Goal: Task Accomplishment & Management: Manage account settings

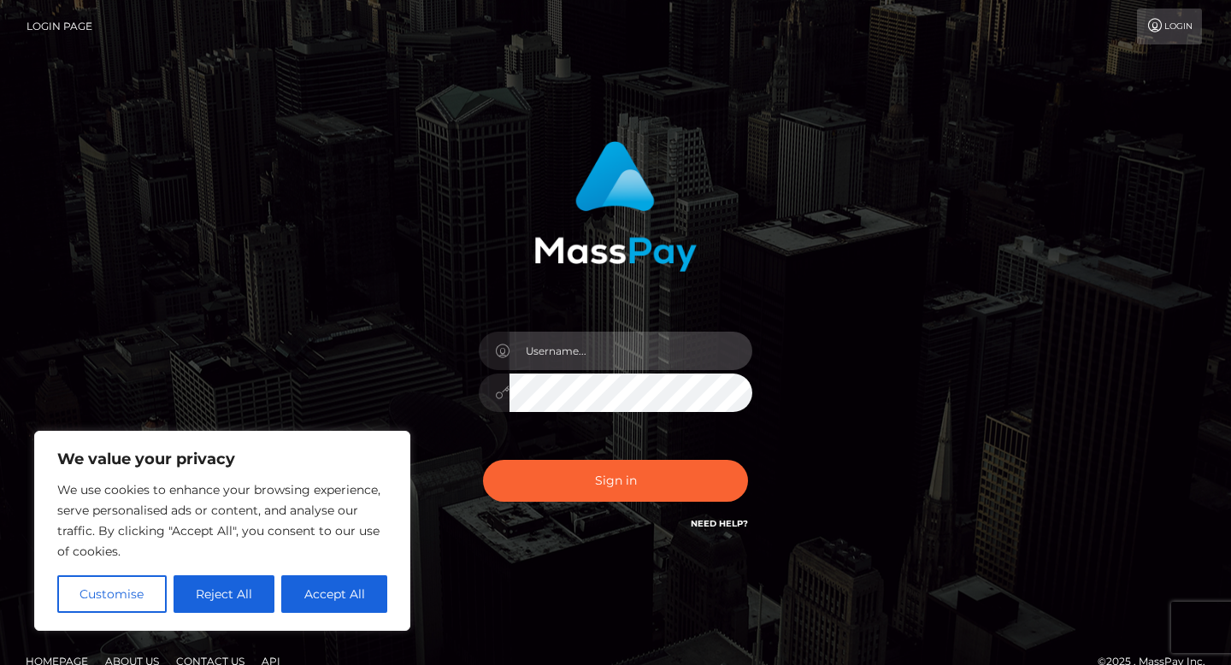
click at [566, 346] on input "text" at bounding box center [630, 351] width 243 height 38
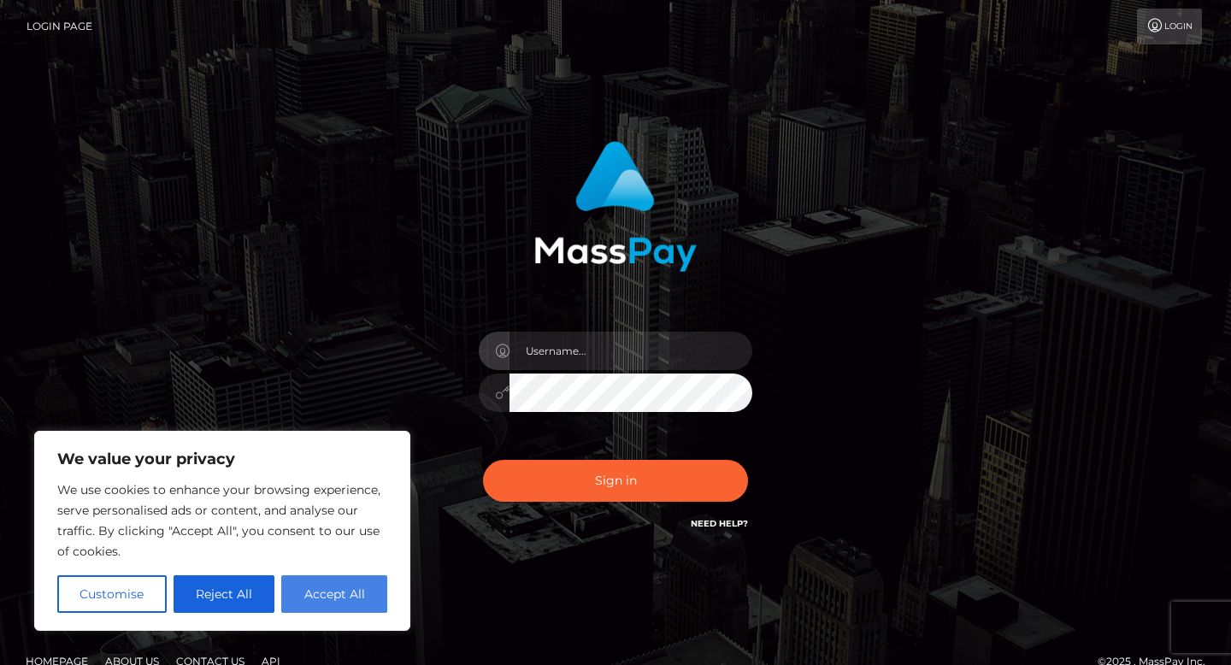
click at [304, 583] on button "Accept All" at bounding box center [334, 594] width 106 height 38
checkbox input "true"
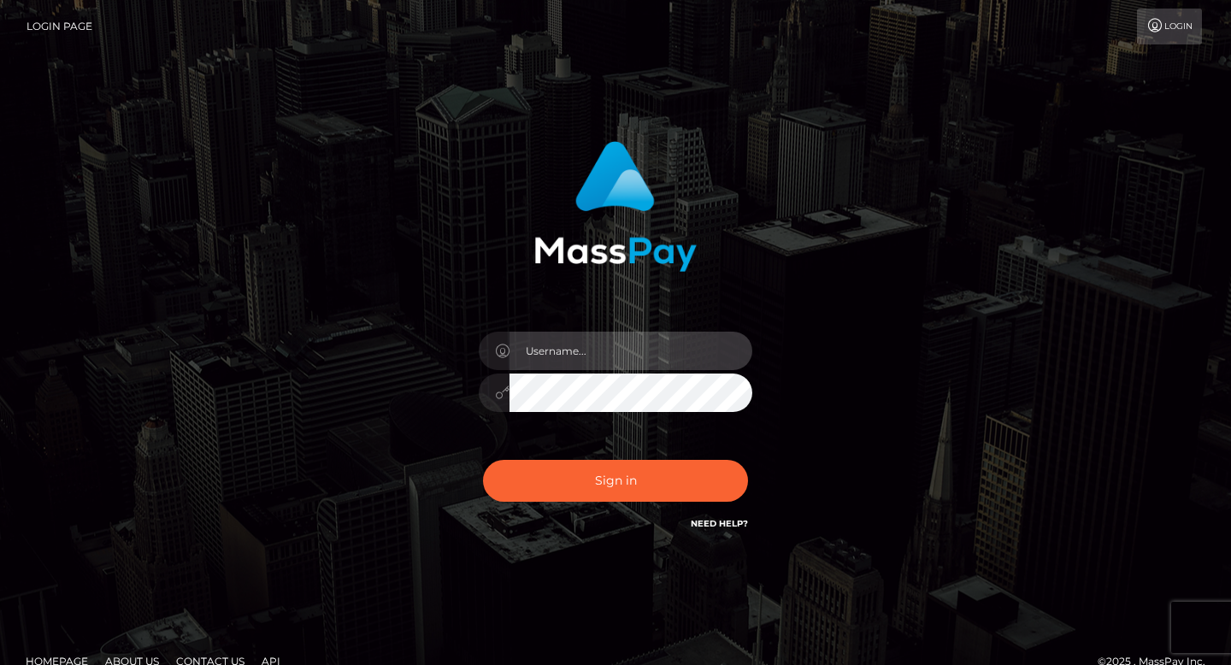
click at [581, 364] on input "text" at bounding box center [630, 351] width 243 height 38
type input "eddie corrothers"
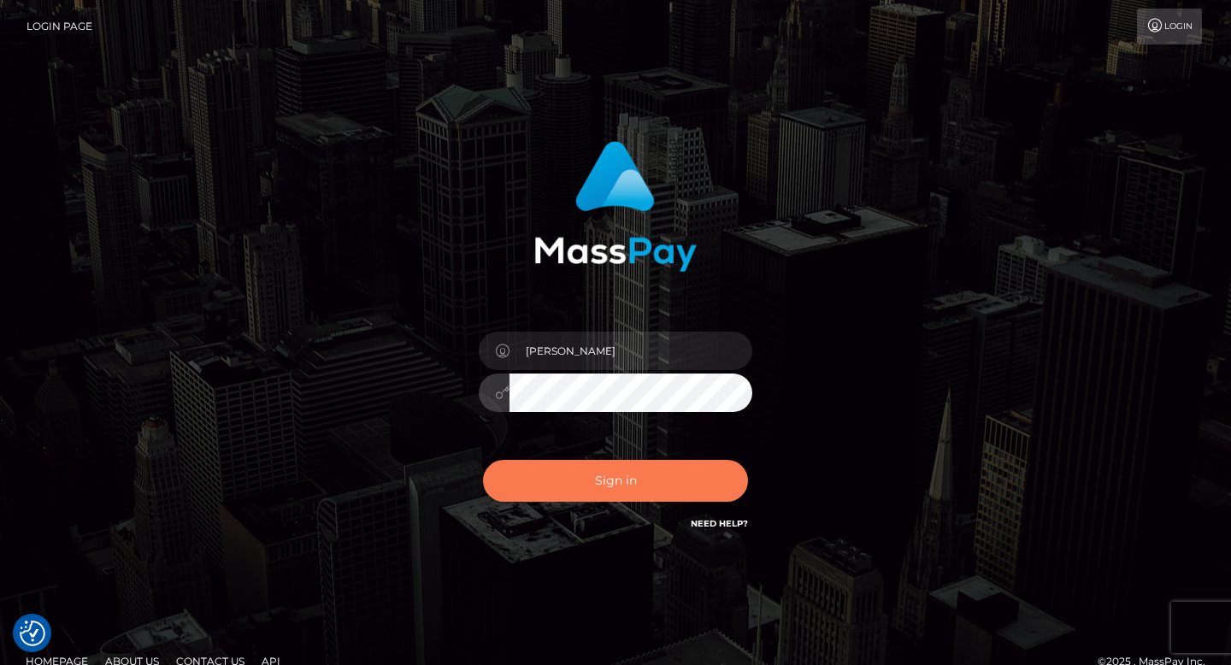
click at [595, 479] on button "Sign in" at bounding box center [615, 481] width 265 height 42
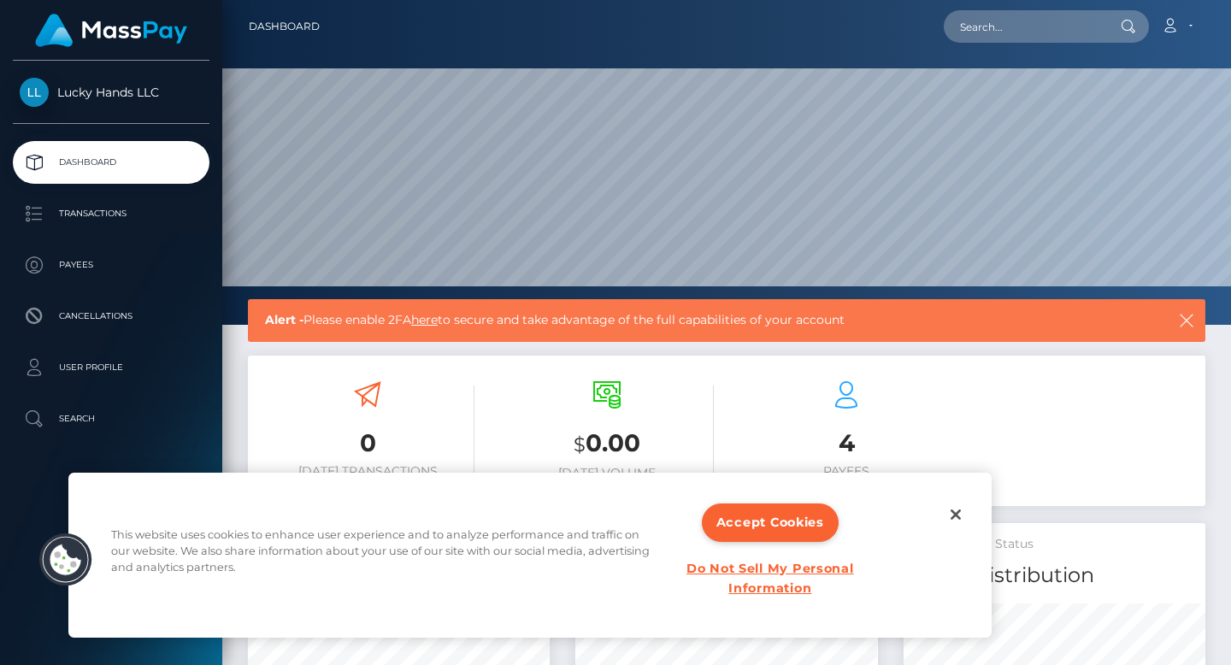
scroll to position [303, 302]
click at [792, 514] on button "Accept Cookies" at bounding box center [770, 522] width 137 height 38
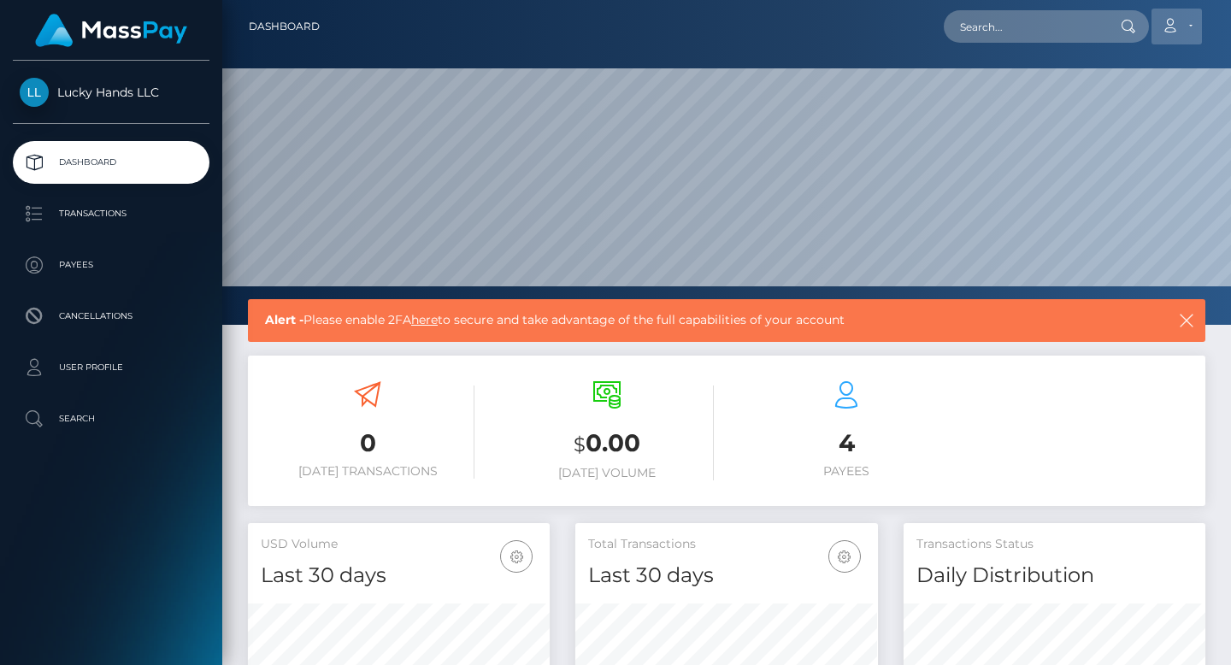
click at [1178, 19] on link "Account" at bounding box center [1176, 27] width 50 height 36
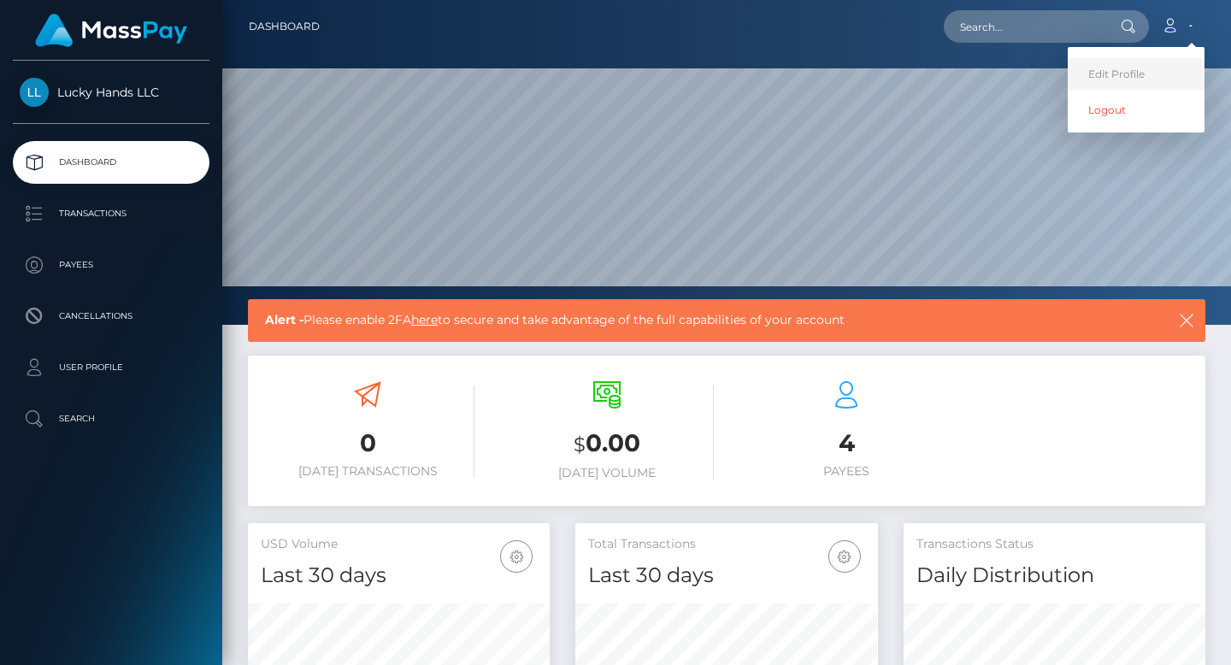
click at [1143, 73] on link "Edit Profile" at bounding box center [1135, 74] width 137 height 32
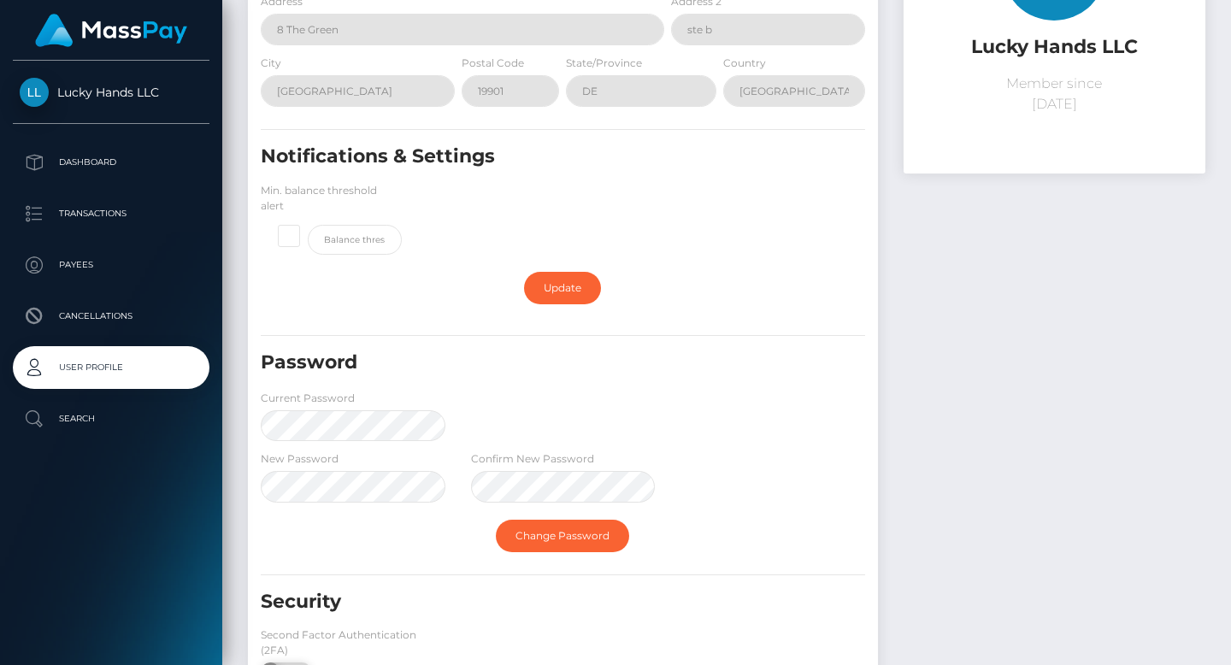
scroll to position [231, 0]
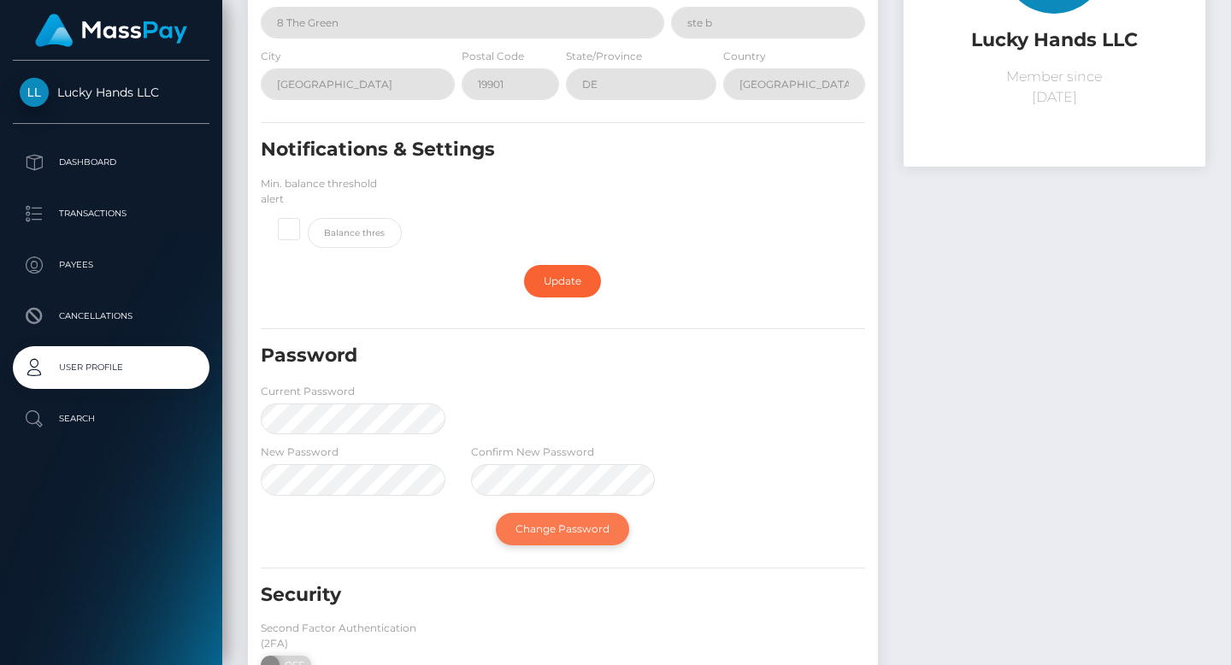
click at [546, 538] on link "Change Password" at bounding box center [562, 529] width 133 height 32
click at [577, 536] on link "Change Password" at bounding box center [562, 529] width 133 height 32
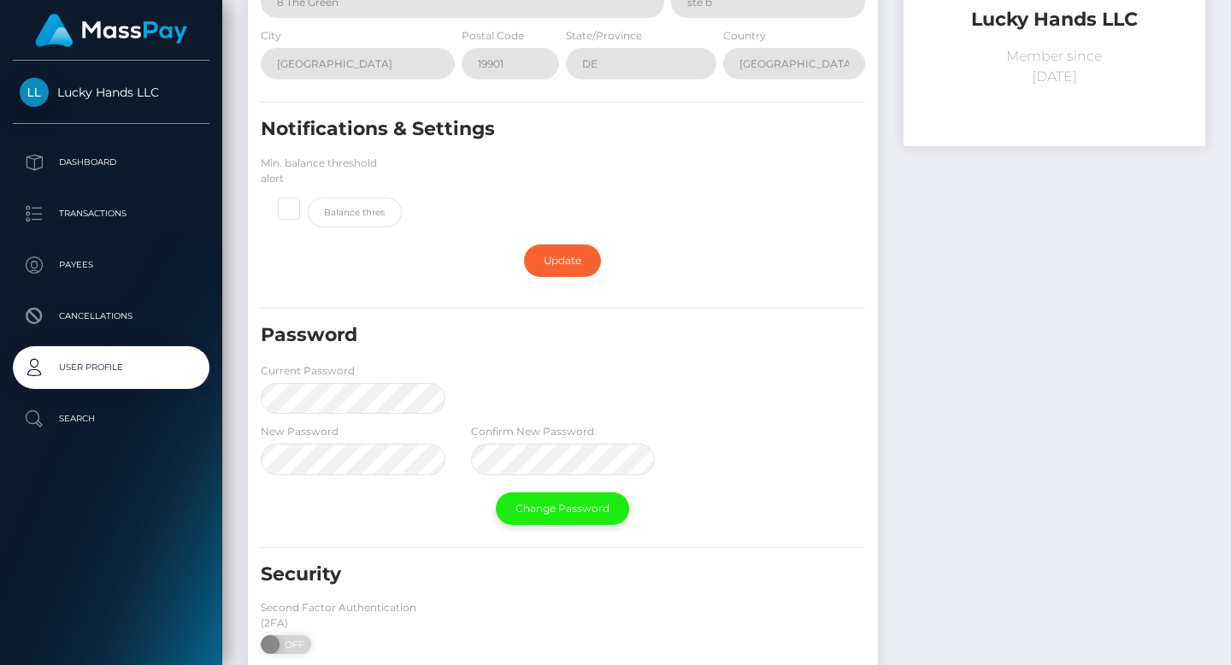
scroll to position [347, 0]
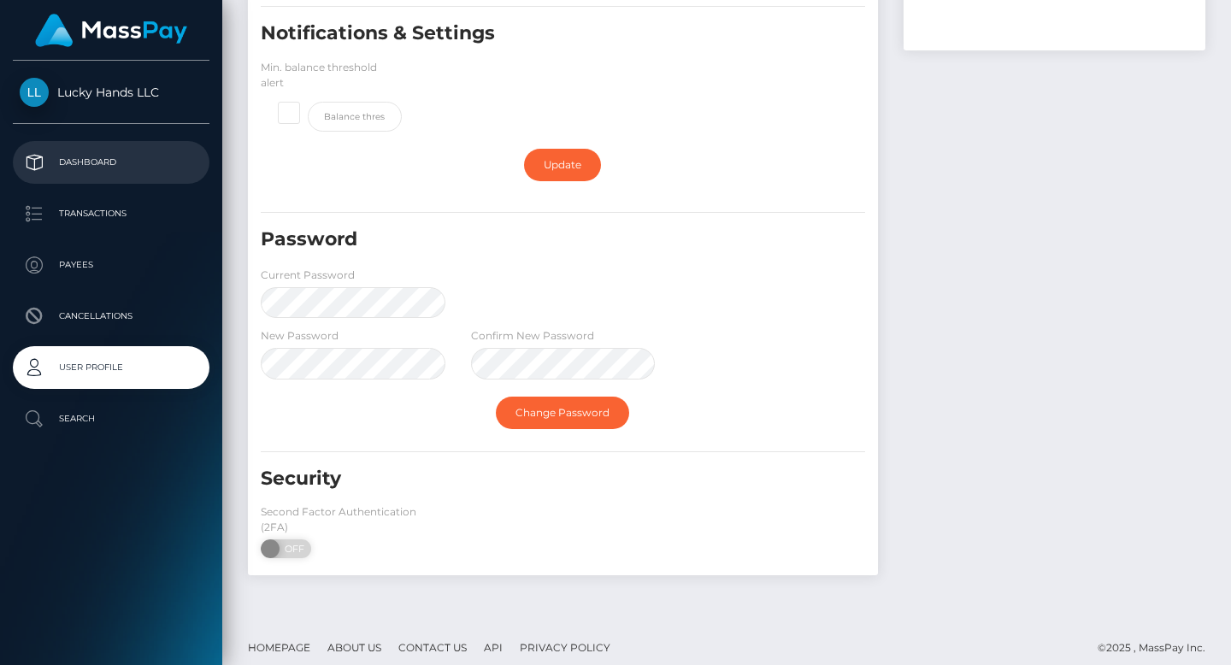
click at [120, 165] on p "Dashboard" at bounding box center [111, 163] width 183 height 26
